Goal: Transaction & Acquisition: Purchase product/service

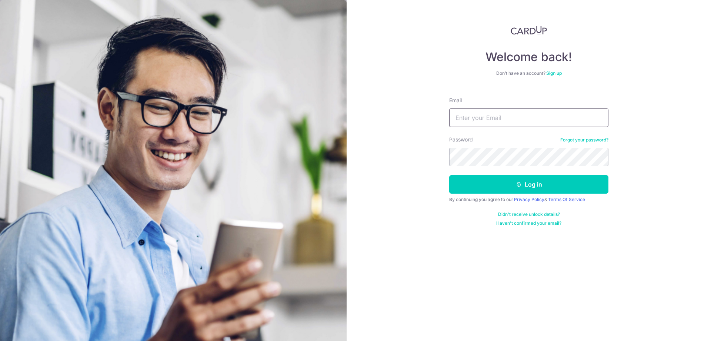
click at [502, 124] on input "Email" at bounding box center [528, 118] width 159 height 19
type input "alvingyh@gmail.com"
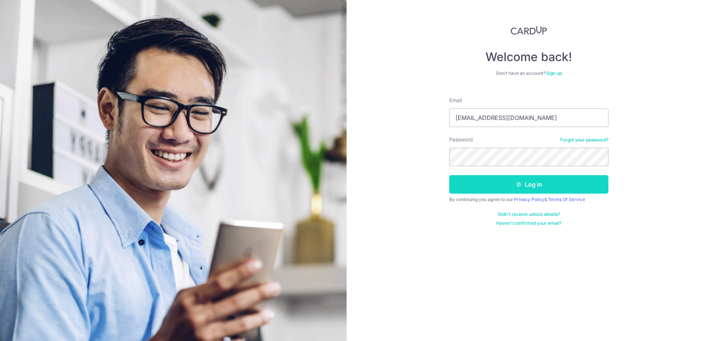
drag, startPoint x: 501, startPoint y: 183, endPoint x: 505, endPoint y: 183, distance: 3.8
click at [501, 183] on button "Log in" at bounding box center [528, 184] width 159 height 19
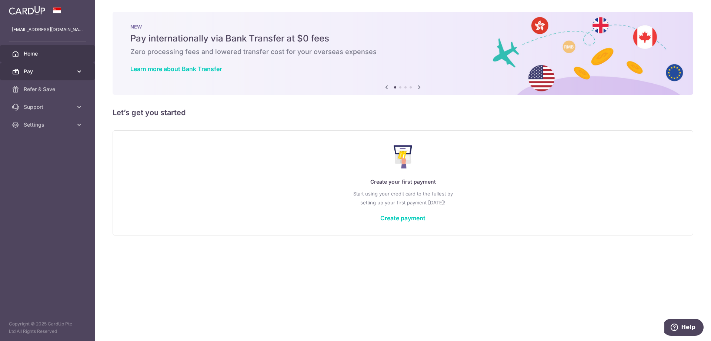
click at [79, 71] on icon at bounding box center [79, 71] width 7 height 7
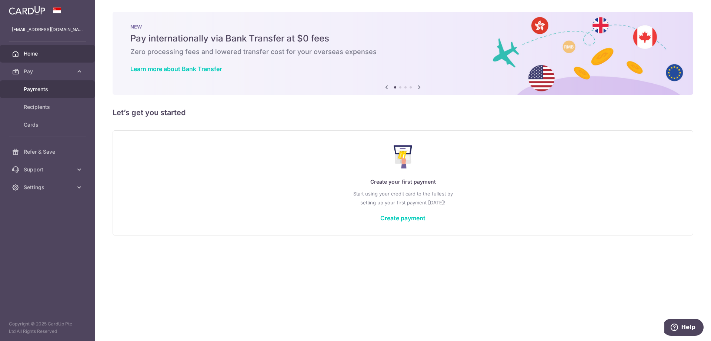
click at [53, 88] on span "Payments" at bounding box center [48, 89] width 49 height 7
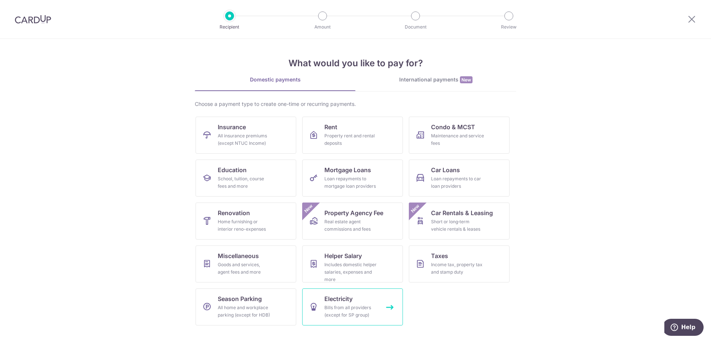
click at [343, 303] on span "Electricity" at bounding box center [339, 299] width 28 height 9
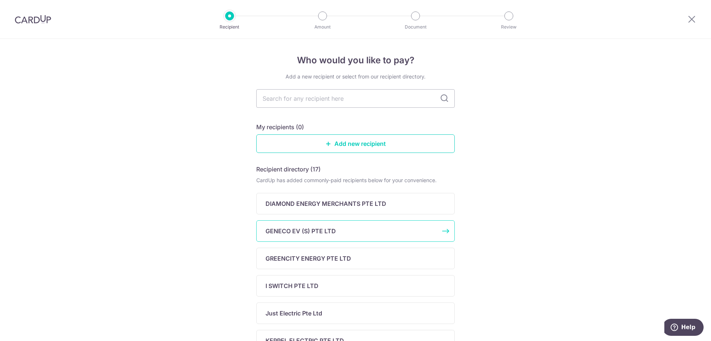
scroll to position [38, 0]
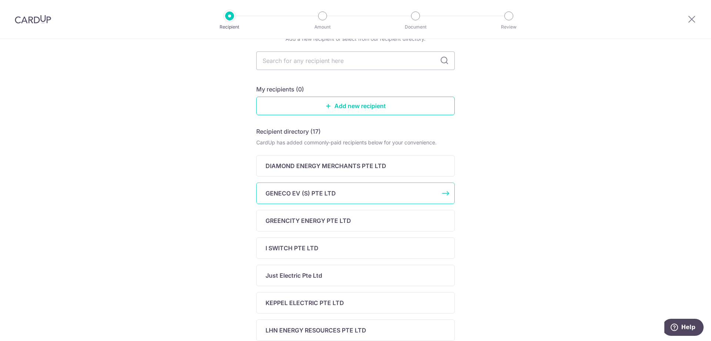
click at [367, 194] on div "GENECO EV (S) PTE LTD" at bounding box center [351, 193] width 171 height 9
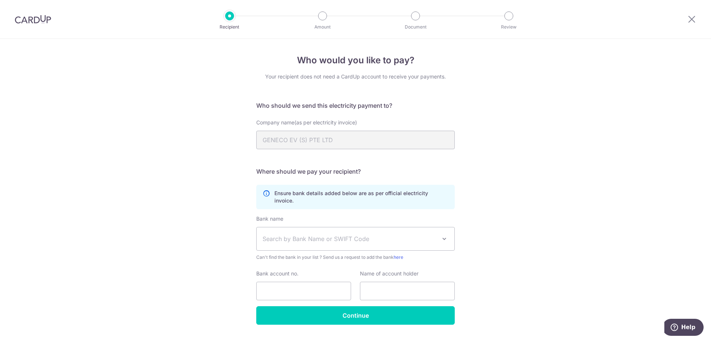
scroll to position [11, 0]
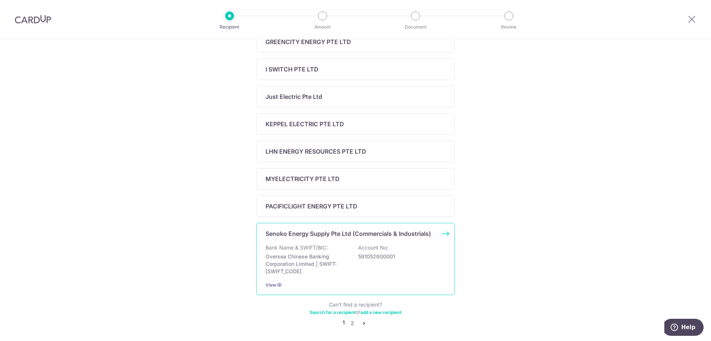
scroll to position [255, 0]
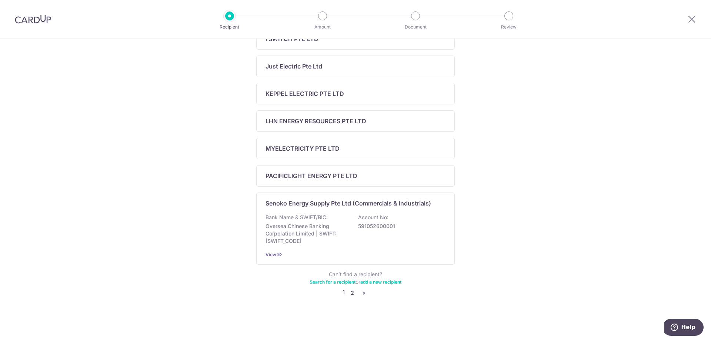
click at [354, 293] on link "2" at bounding box center [352, 293] width 9 height 9
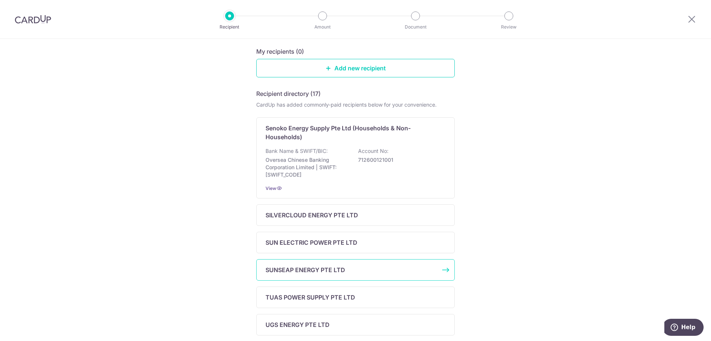
scroll to position [181, 0]
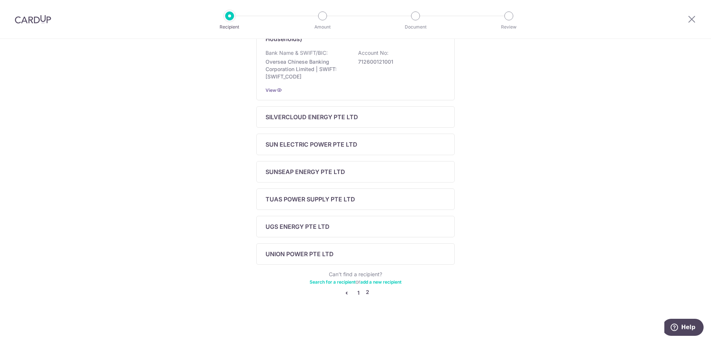
click at [358, 291] on link "1" at bounding box center [358, 293] width 9 height 9
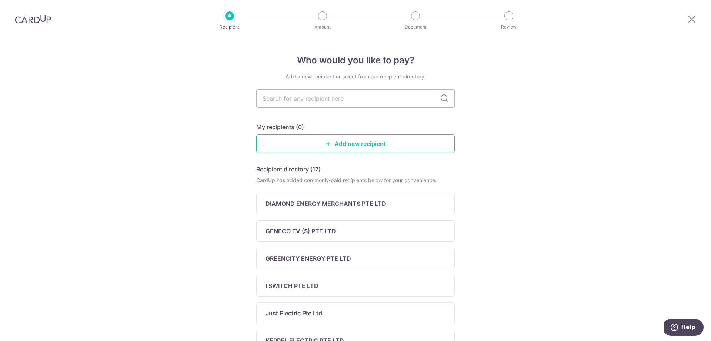
click at [34, 21] on img at bounding box center [33, 19] width 36 height 9
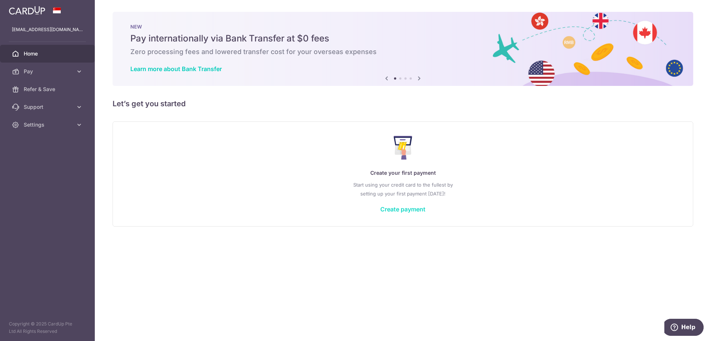
click at [402, 207] on link "Create payment" at bounding box center [403, 209] width 45 height 7
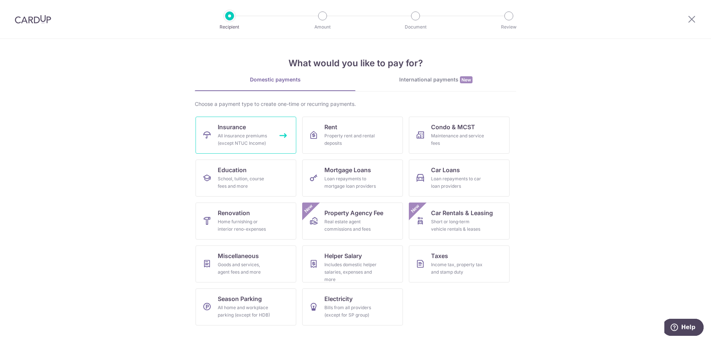
click at [230, 132] on link "Insurance All insurance premiums (except NTUC Income)" at bounding box center [246, 135] width 101 height 37
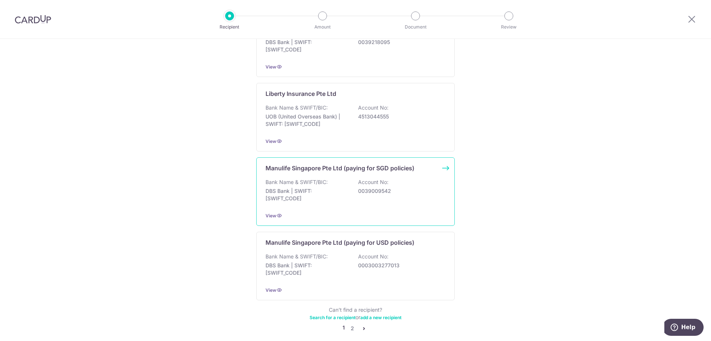
scroll to position [711, 0]
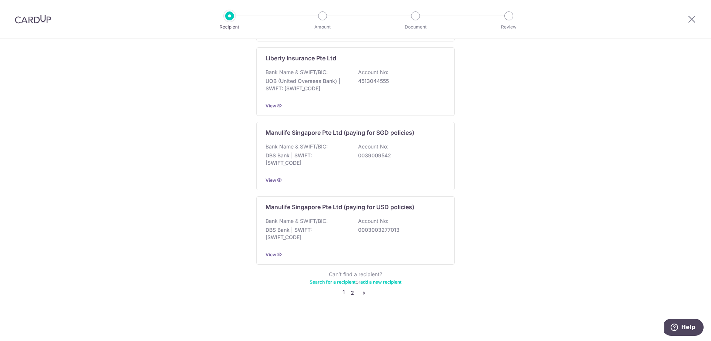
click at [353, 294] on link "2" at bounding box center [352, 293] width 9 height 9
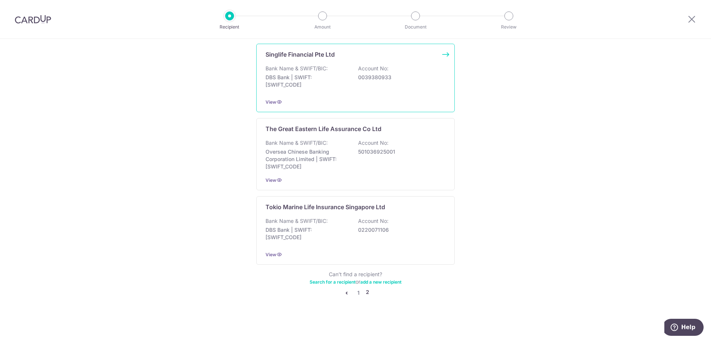
scroll to position [719, 0]
click at [38, 18] on img at bounding box center [33, 19] width 36 height 9
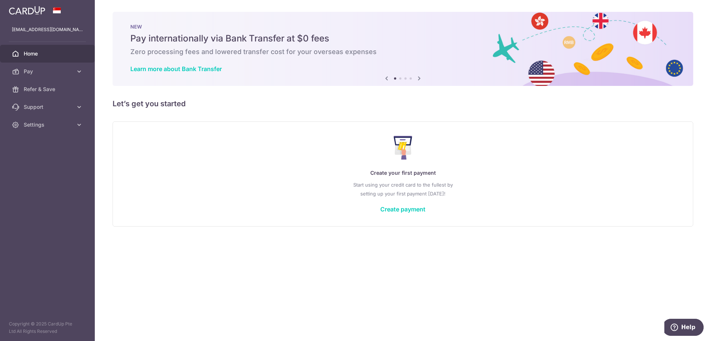
click at [421, 79] on icon at bounding box center [419, 78] width 9 height 9
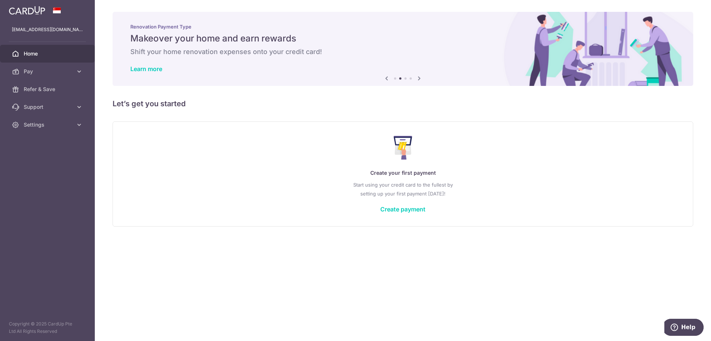
click at [420, 79] on icon at bounding box center [419, 78] width 9 height 9
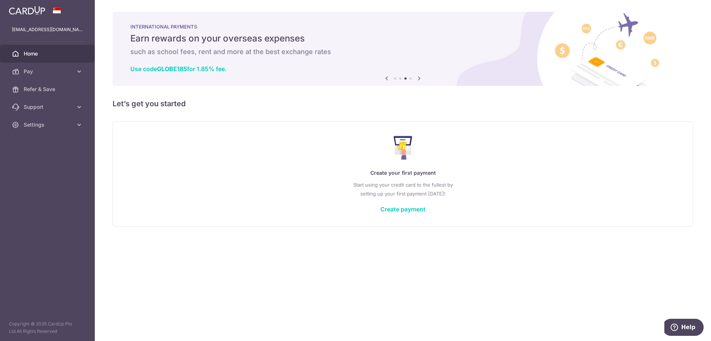
click at [420, 79] on icon at bounding box center [419, 78] width 9 height 9
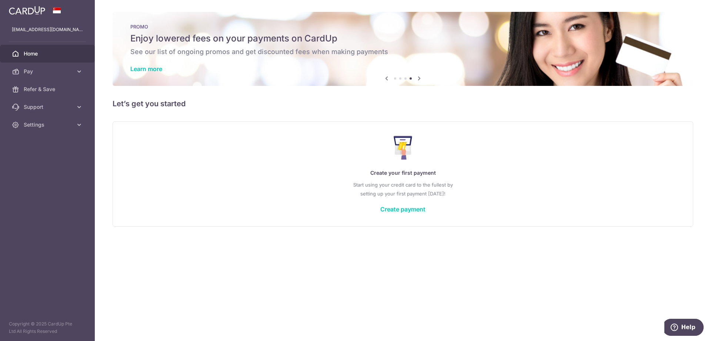
click at [419, 79] on icon at bounding box center [419, 78] width 9 height 9
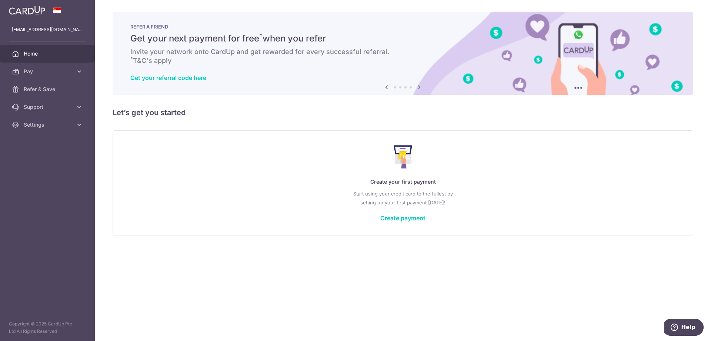
click at [418, 79] on div "Get your referral code here" at bounding box center [402, 77] width 545 height 7
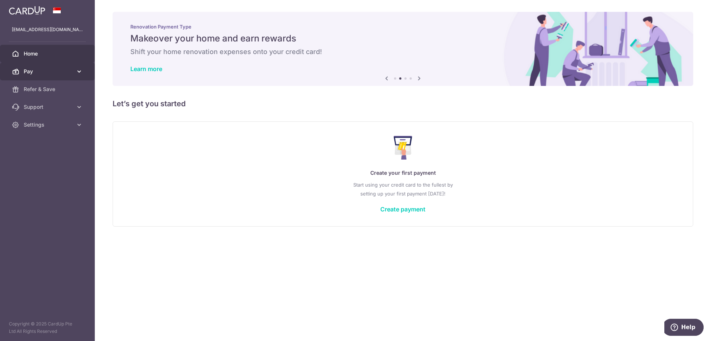
click at [59, 70] on span "Pay" at bounding box center [48, 71] width 49 height 7
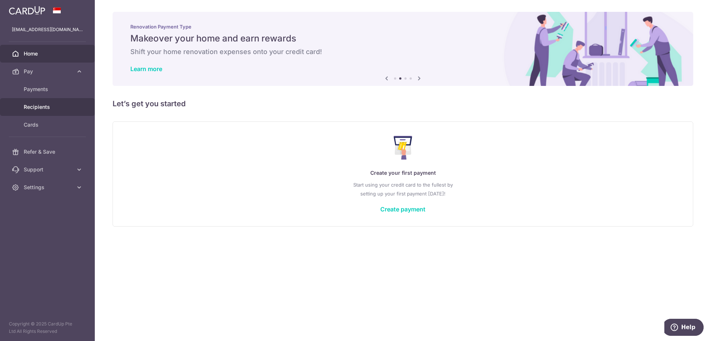
click at [57, 107] on span "Recipients" at bounding box center [48, 106] width 49 height 7
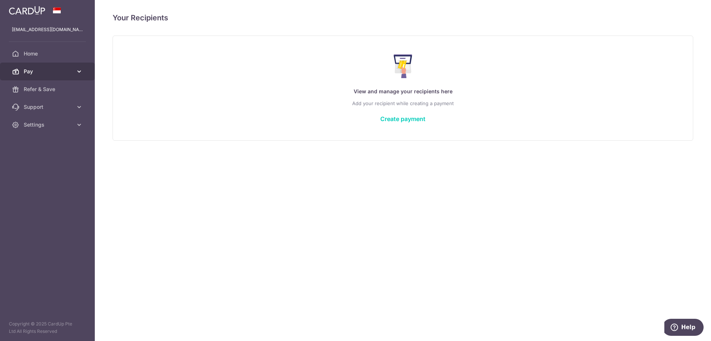
click at [61, 70] on span "Pay" at bounding box center [48, 71] width 49 height 7
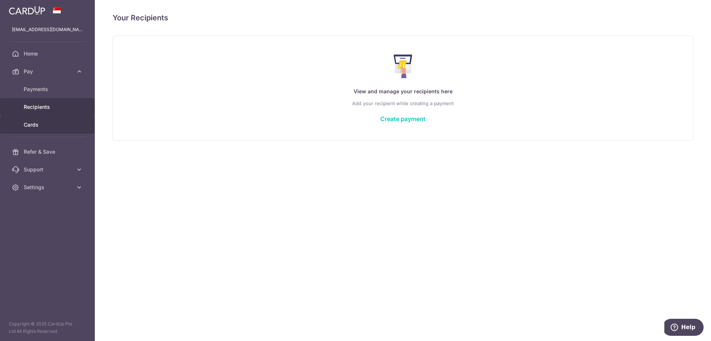
click at [50, 125] on span "Cards" at bounding box center [48, 124] width 49 height 7
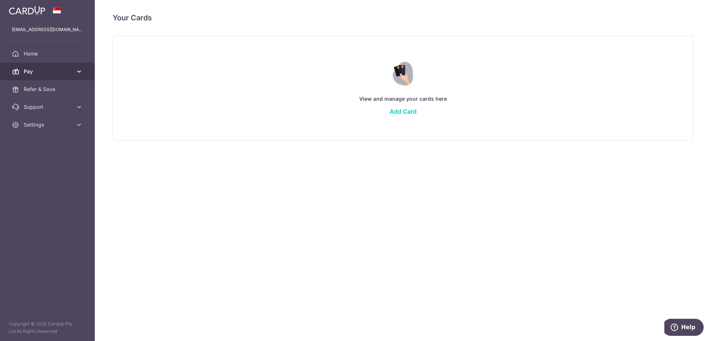
click at [61, 70] on span "Pay" at bounding box center [48, 71] width 49 height 7
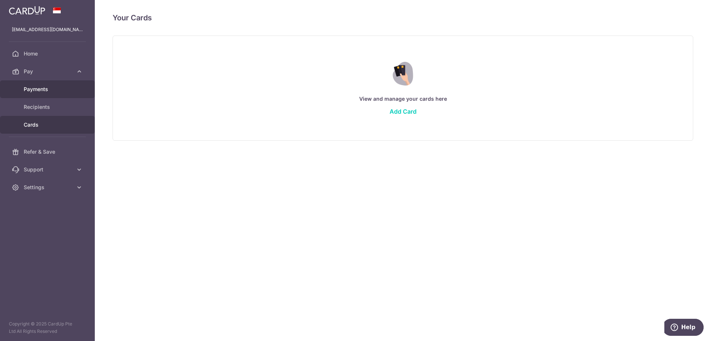
click at [64, 88] on span "Payments" at bounding box center [48, 89] width 49 height 7
